Goal: Transaction & Acquisition: Purchase product/service

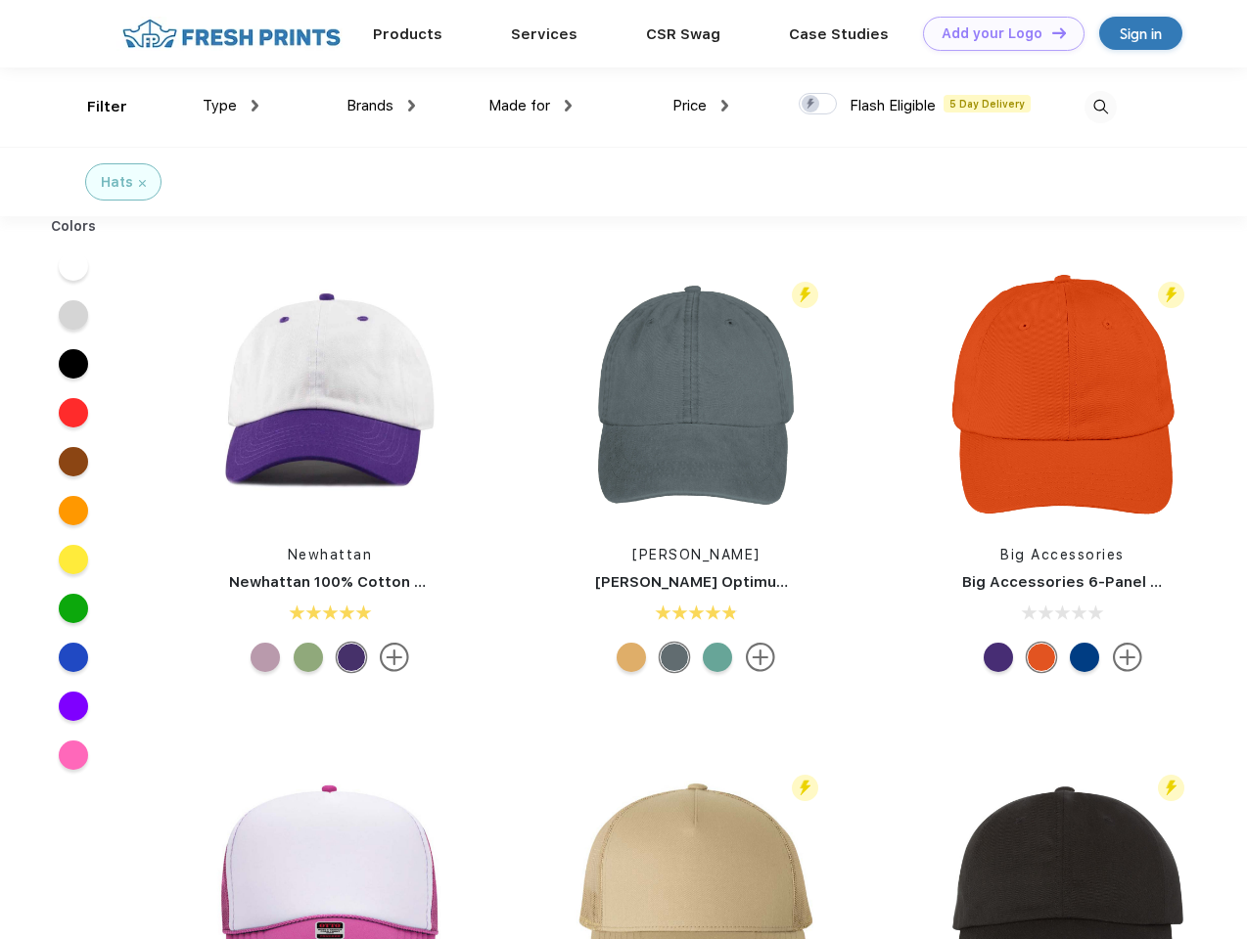
scroll to position [1, 0]
click at [996, 33] on link "Add your Logo Design Tool" at bounding box center [1003, 34] width 161 height 34
click at [0, 0] on div "Design Tool" at bounding box center [0, 0] width 0 height 0
click at [1050, 32] on link "Add your Logo Design Tool" at bounding box center [1003, 34] width 161 height 34
click at [94, 107] on div "Filter" at bounding box center [107, 107] width 40 height 23
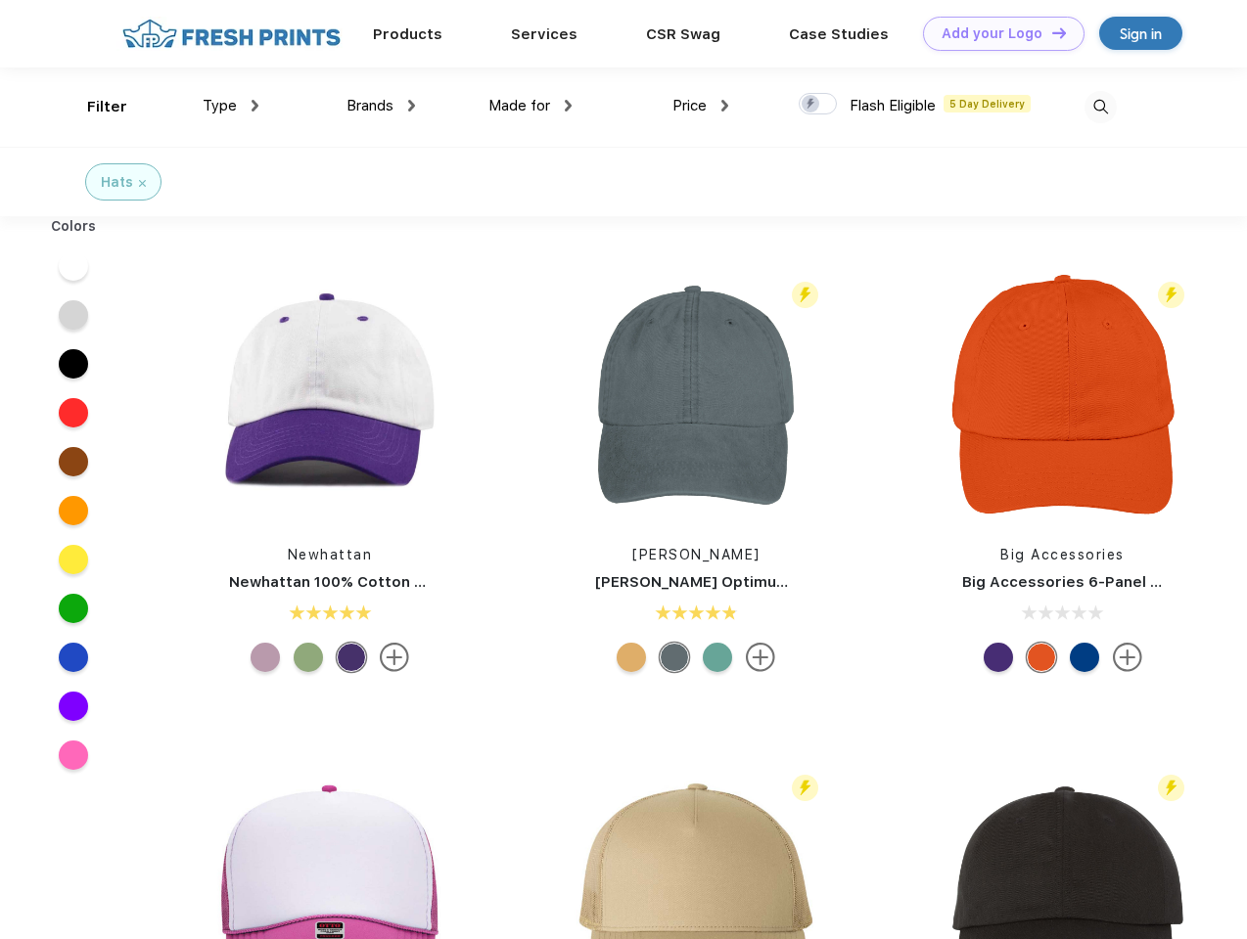
click at [231, 106] on span "Type" at bounding box center [220, 106] width 34 height 18
click at [381, 106] on span "Brands" at bounding box center [369, 106] width 47 height 18
click at [530, 106] on span "Made for" at bounding box center [519, 106] width 62 height 18
click at [701, 106] on span "Price" at bounding box center [689, 106] width 34 height 18
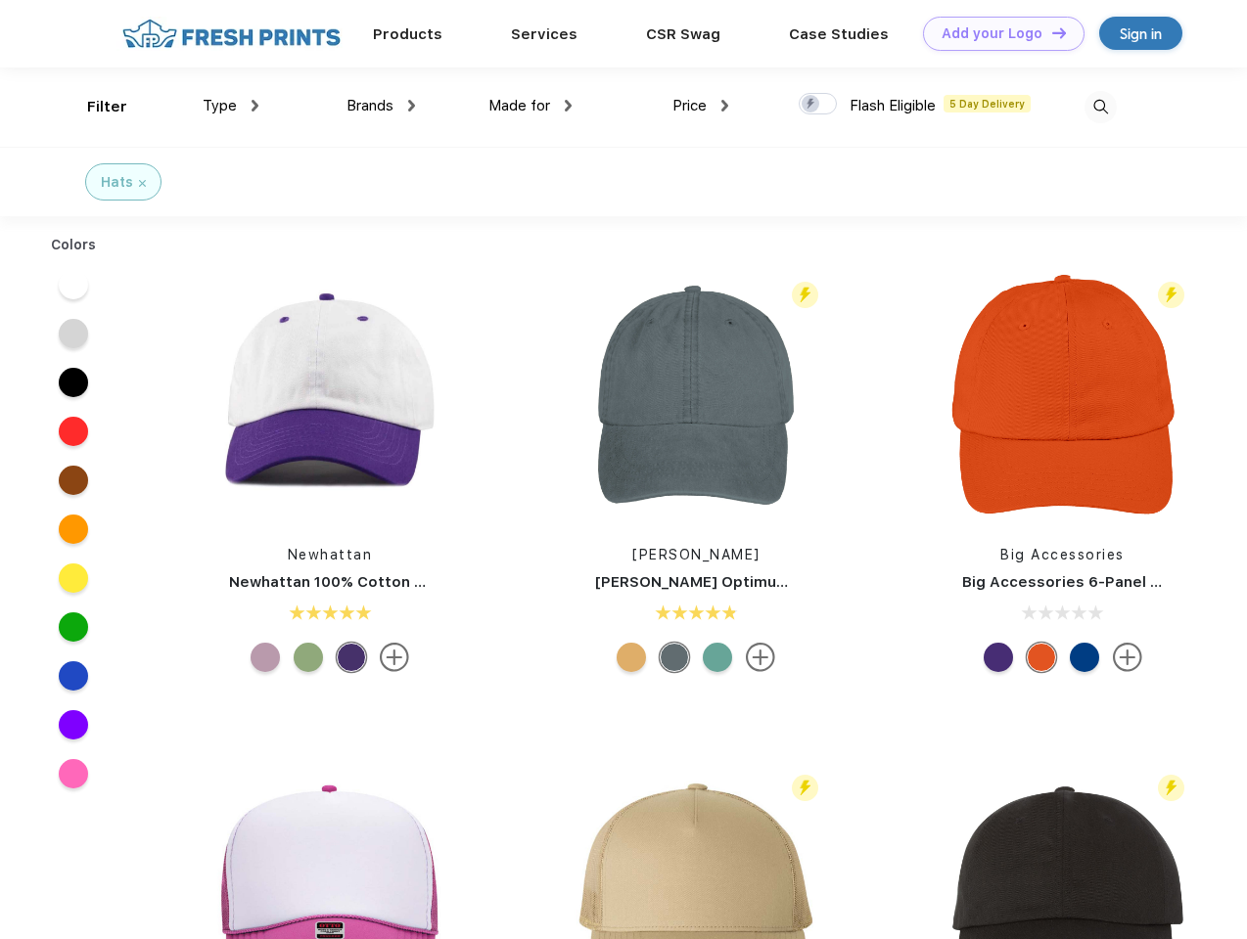
click at [818, 105] on div at bounding box center [817, 104] width 38 height 22
click at [811, 105] on input "checkbox" at bounding box center [804, 98] width 13 height 13
click at [1100, 107] on img at bounding box center [1100, 107] width 32 height 32
